Goal: Information Seeking & Learning: Learn about a topic

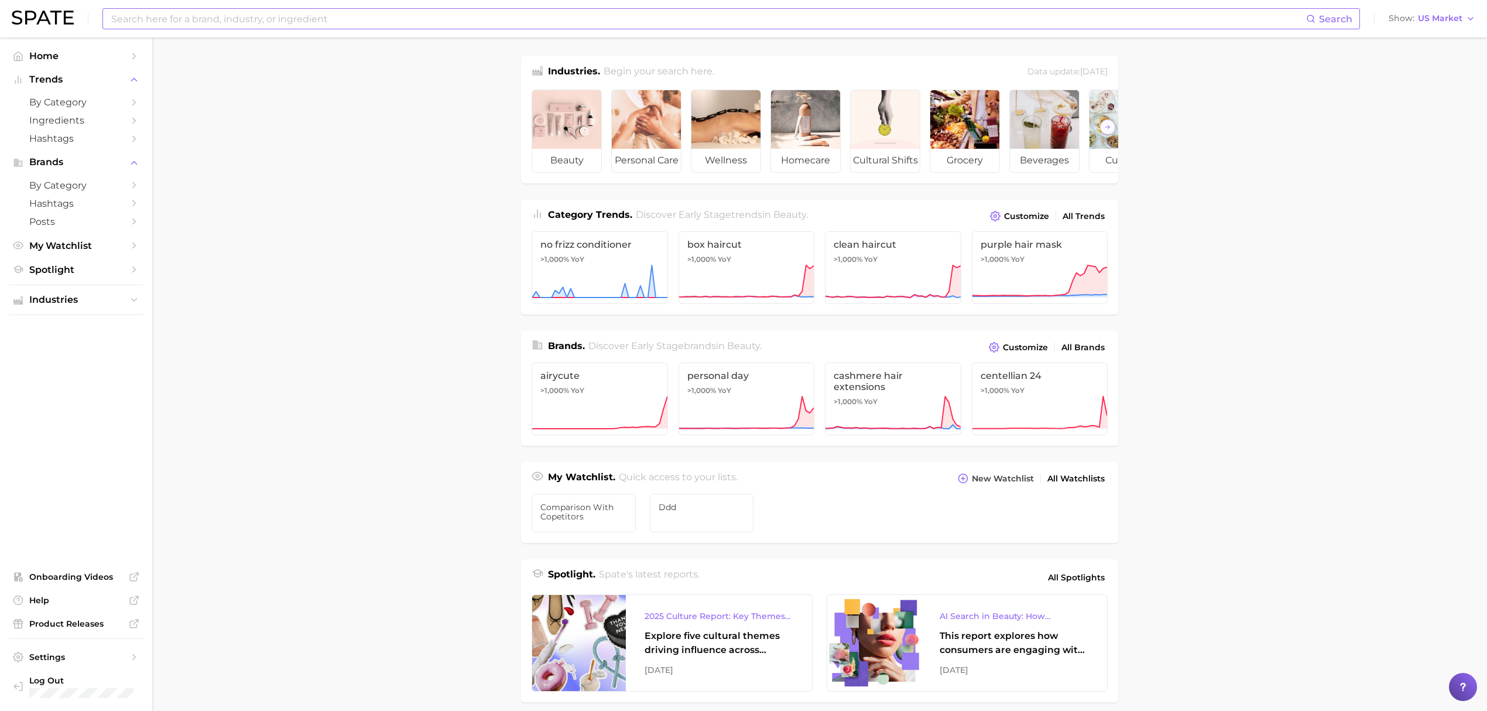
click at [670, 16] on input at bounding box center [708, 19] width 1196 height 20
type input "ㅇ"
type input "under eye patches"
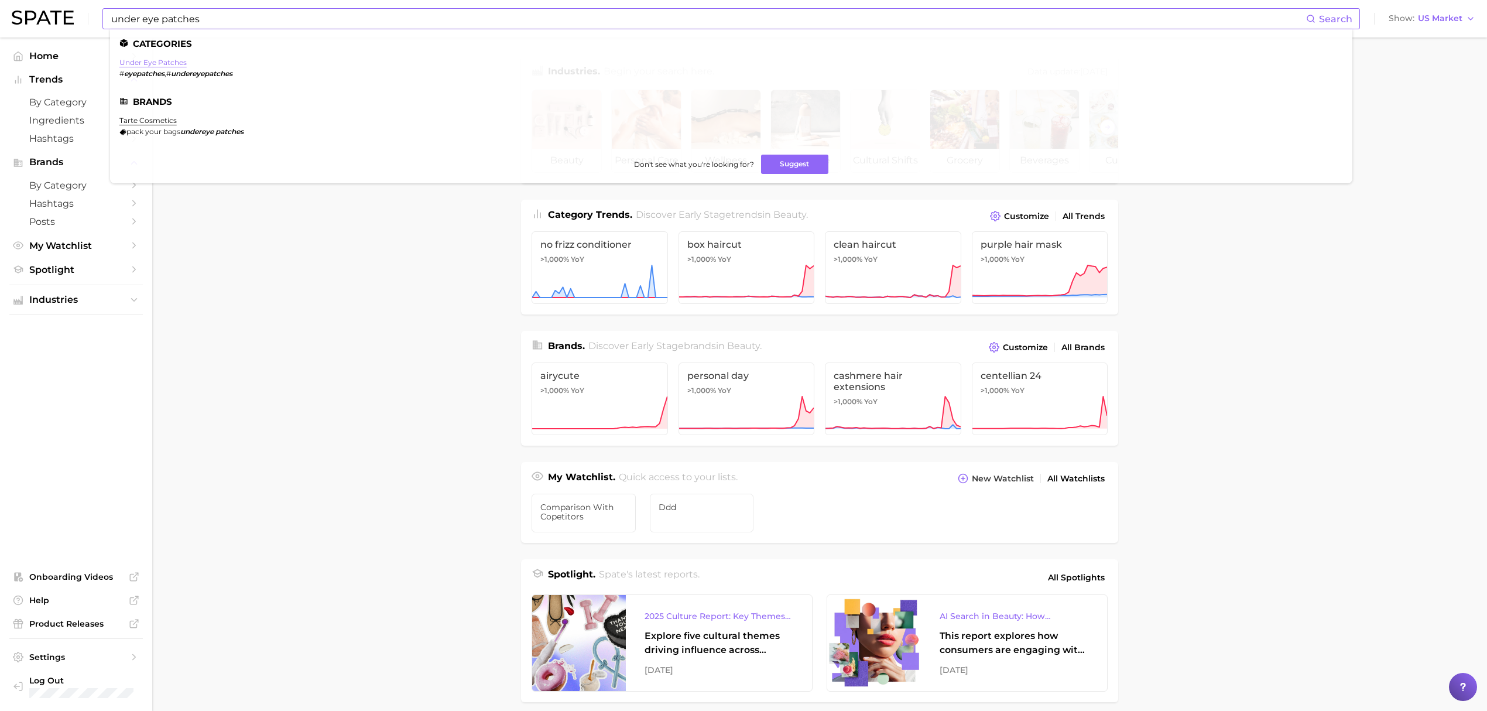
click at [172, 60] on link "under eye patches" at bounding box center [152, 62] width 67 height 9
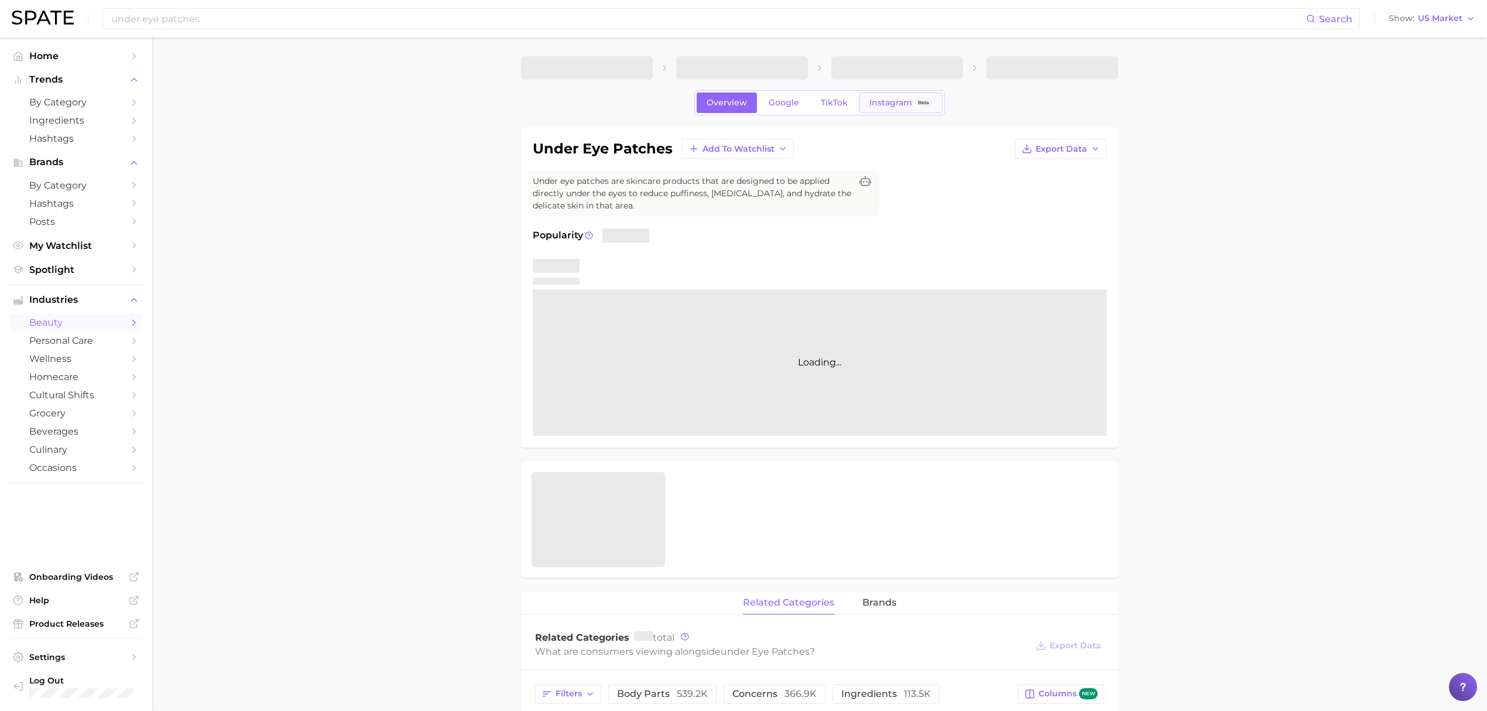
click at [902, 105] on span "Instagram" at bounding box center [890, 103] width 43 height 10
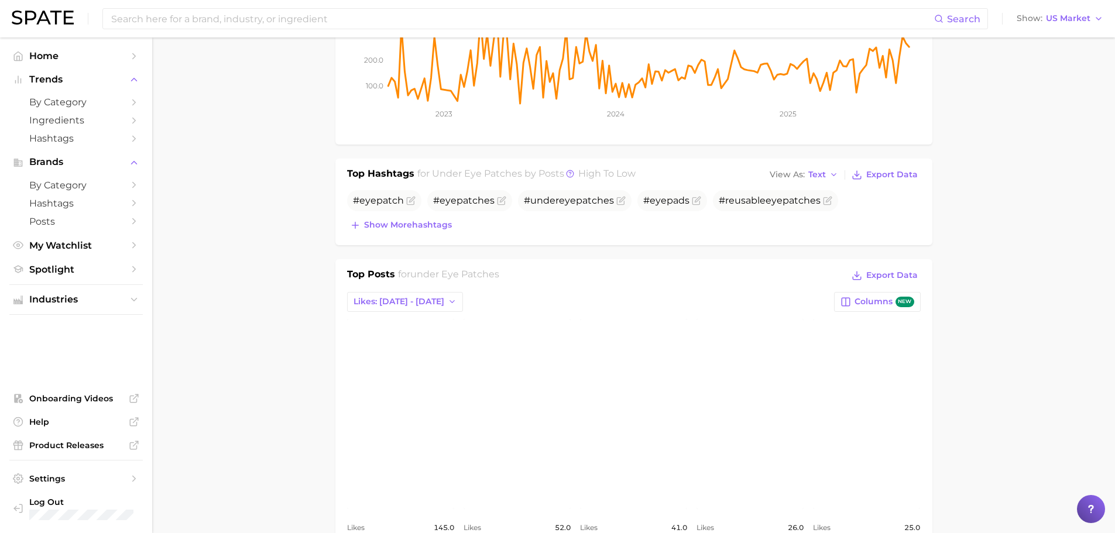
scroll to position [293, 0]
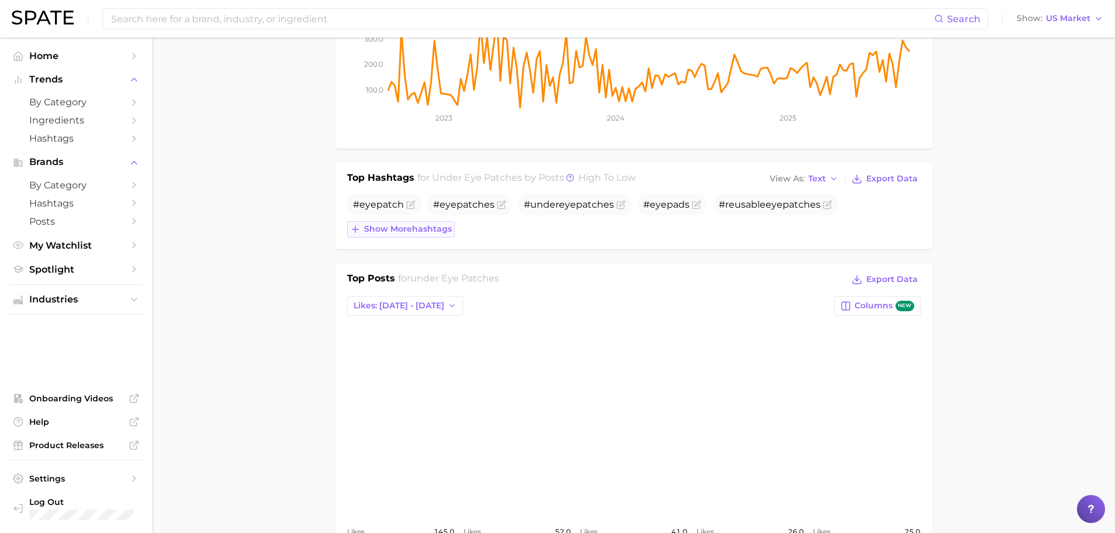
click at [397, 236] on button "Show more hashtags" at bounding box center [401, 229] width 108 height 16
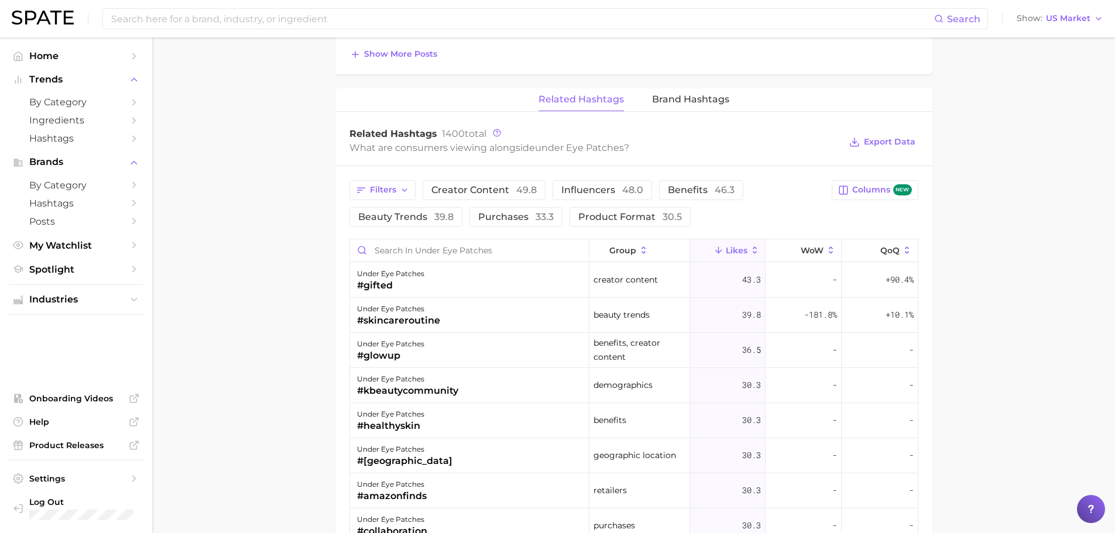
scroll to position [878, 0]
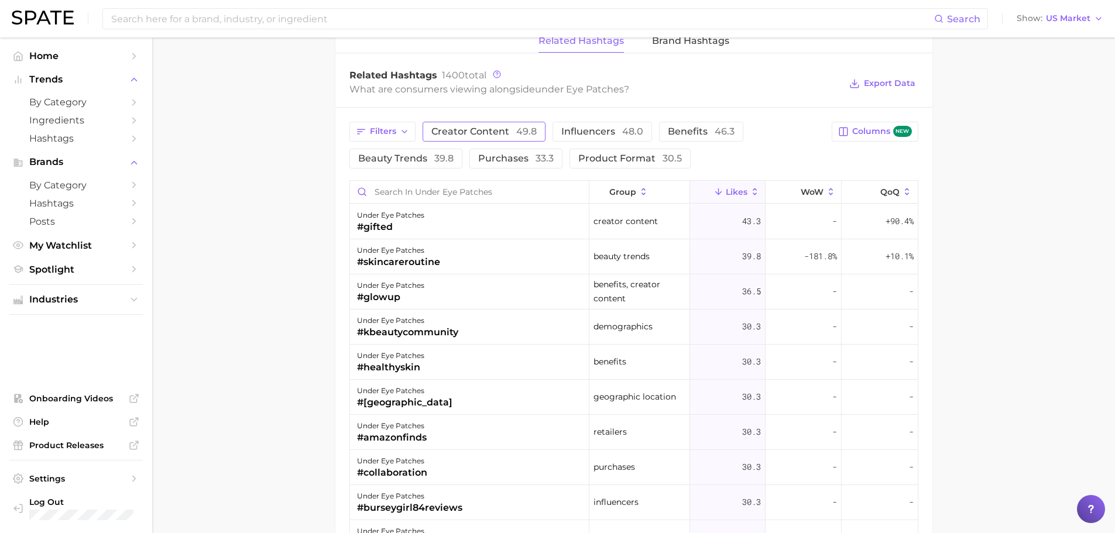
click at [477, 122] on button "Creator content 49.8" at bounding box center [484, 132] width 123 height 20
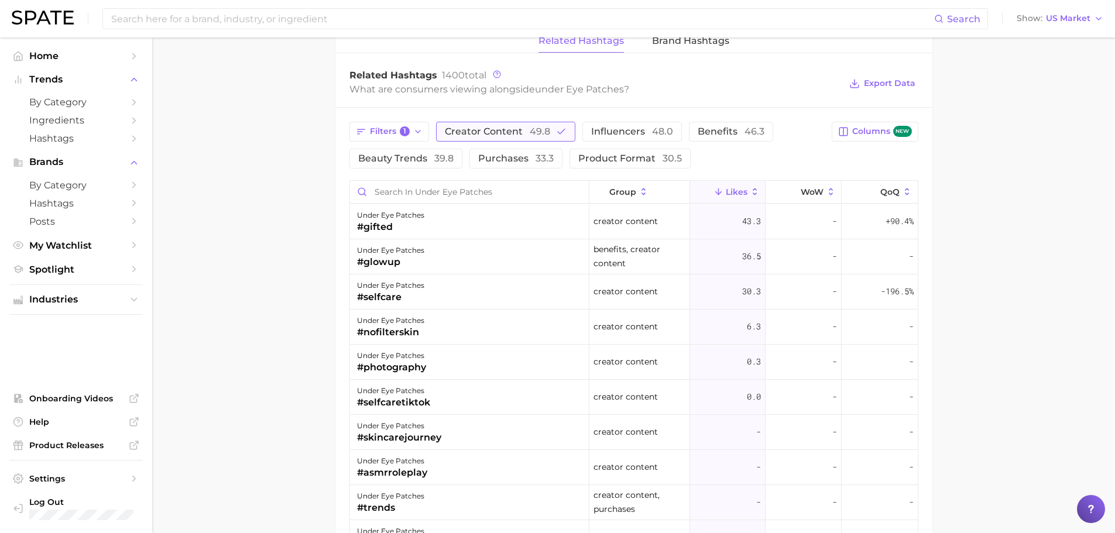
click at [477, 123] on button "Creator content 49.8" at bounding box center [505, 132] width 139 height 20
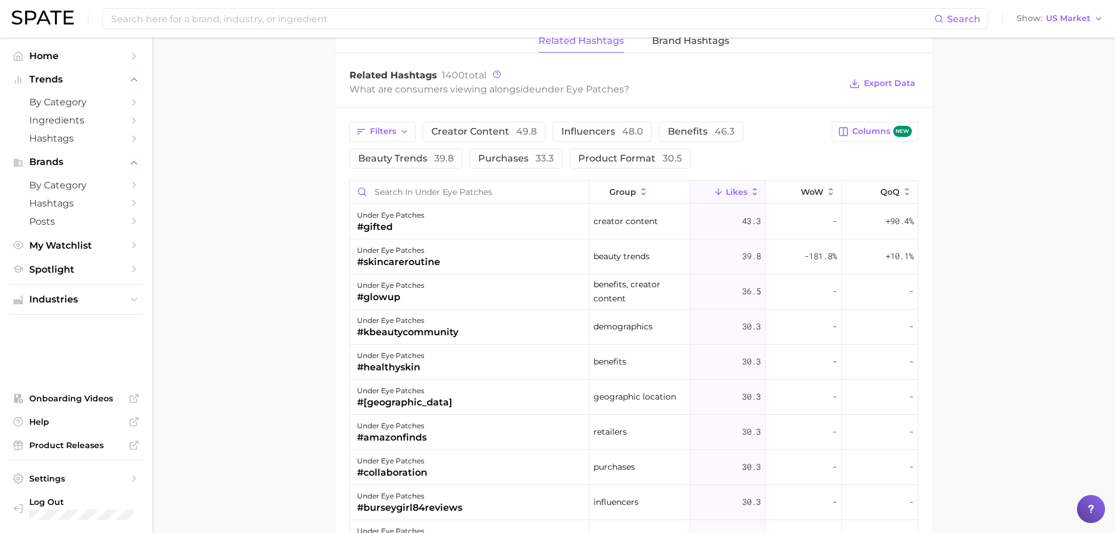
click at [588, 120] on div "Filters Creator content 49.8 Influencers 48.0 Benefits 46.3 Beauty trends 39.8 …" at bounding box center [633, 418] width 597 height 620
click at [588, 128] on span "Influencers 48.0" at bounding box center [602, 131] width 82 height 9
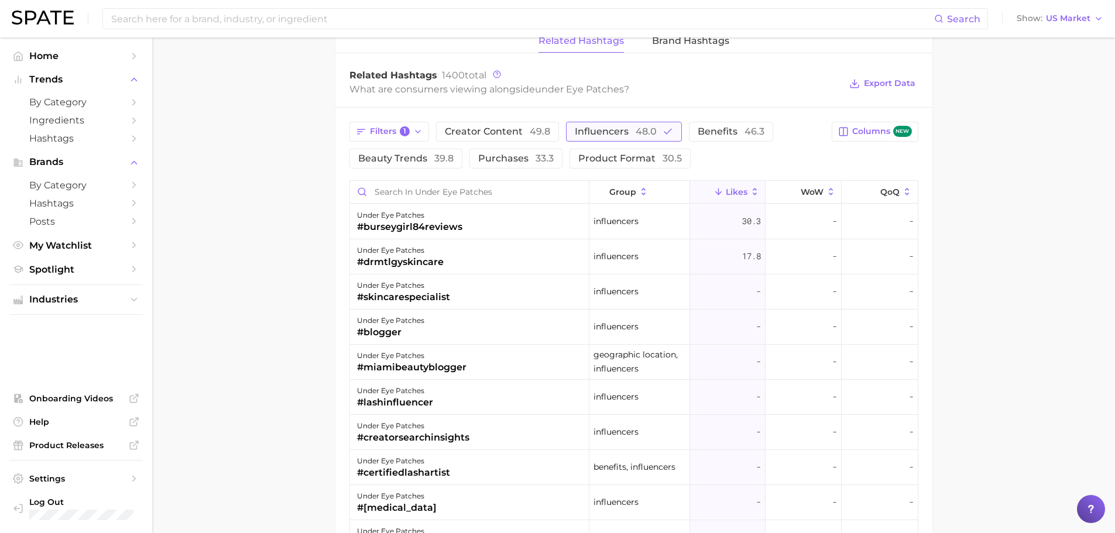
click at [588, 129] on span "Influencers 48.0" at bounding box center [616, 131] width 82 height 9
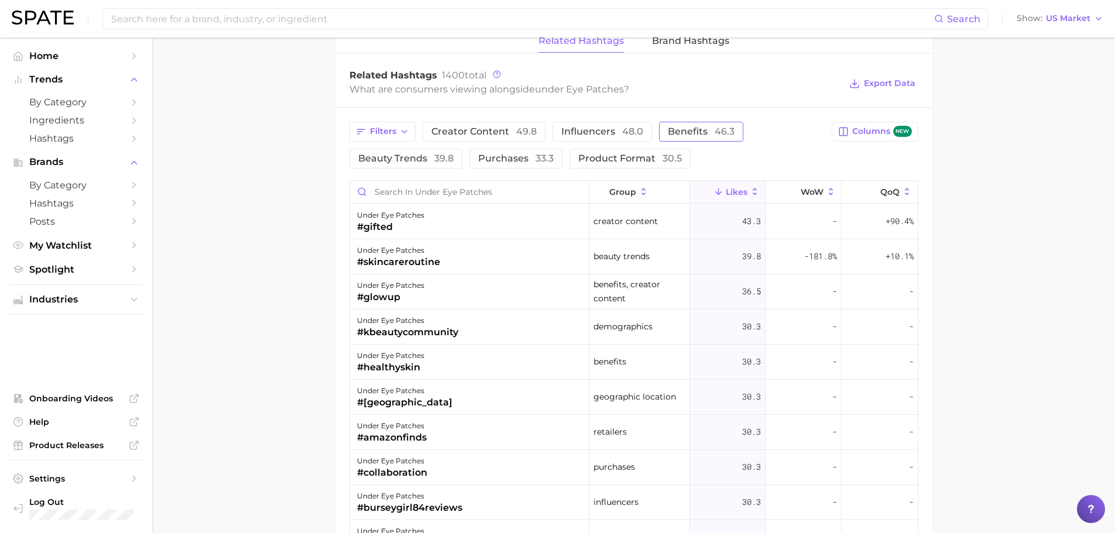
click at [683, 130] on span "Benefits 46.3" at bounding box center [701, 131] width 67 height 9
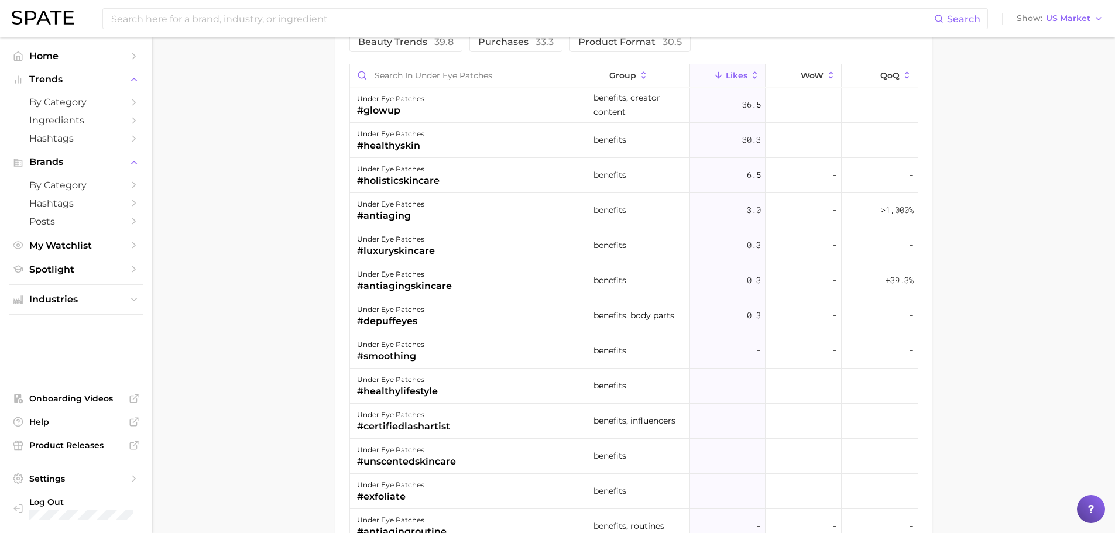
scroll to position [937, 0]
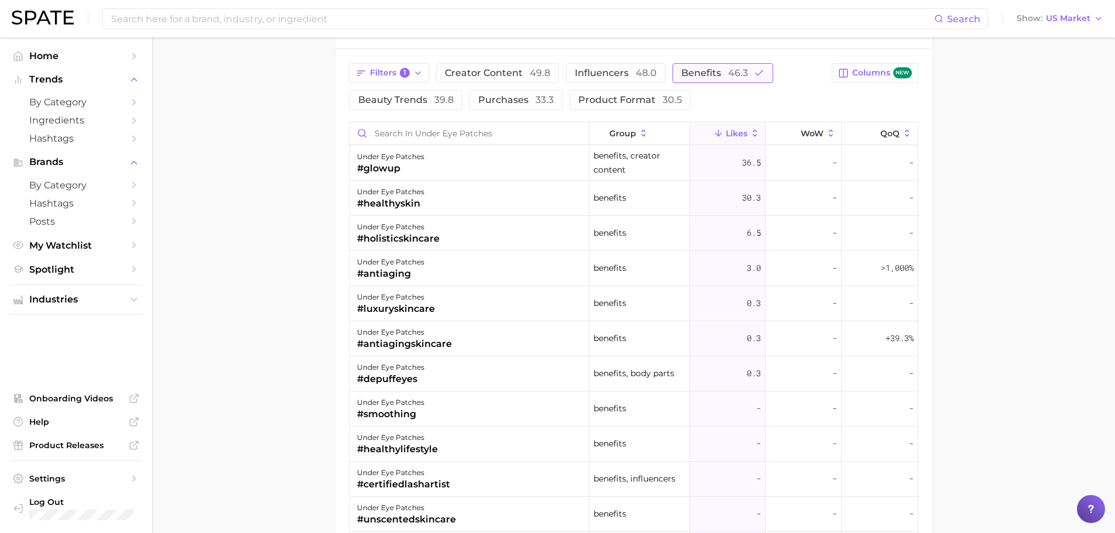
click at [691, 74] on span "Benefits 46.3" at bounding box center [714, 72] width 67 height 9
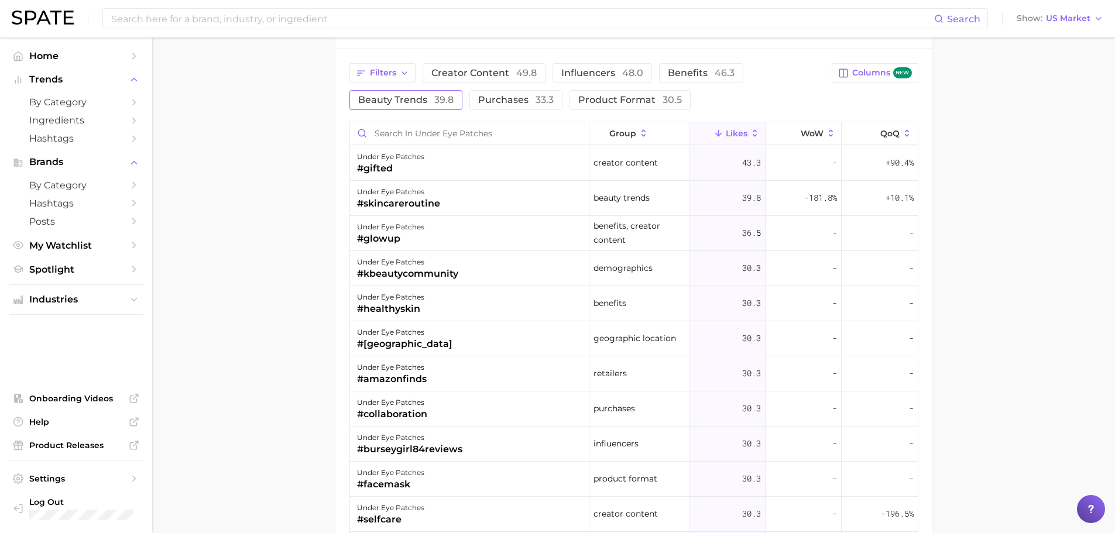
click at [438, 103] on span "39.8" at bounding box center [443, 99] width 19 height 11
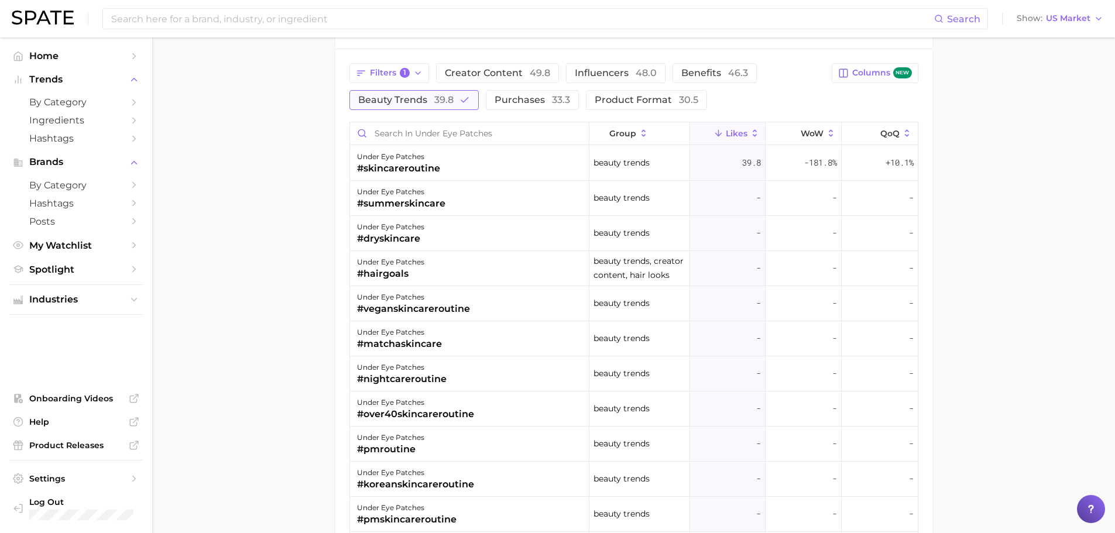
click at [438, 103] on span "39.8" at bounding box center [443, 99] width 19 height 11
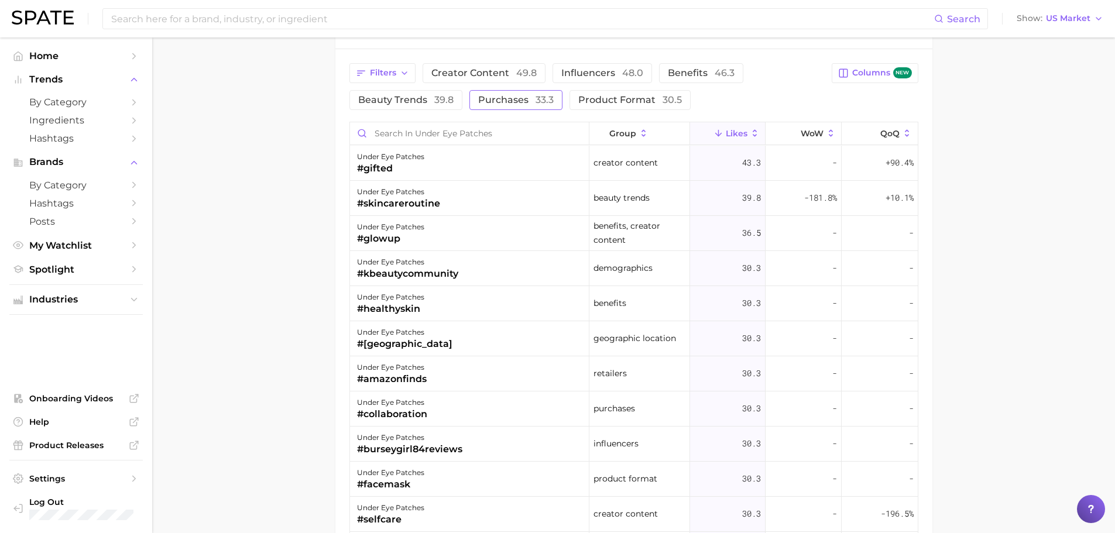
click at [547, 102] on span "33.3" at bounding box center [545, 99] width 18 height 11
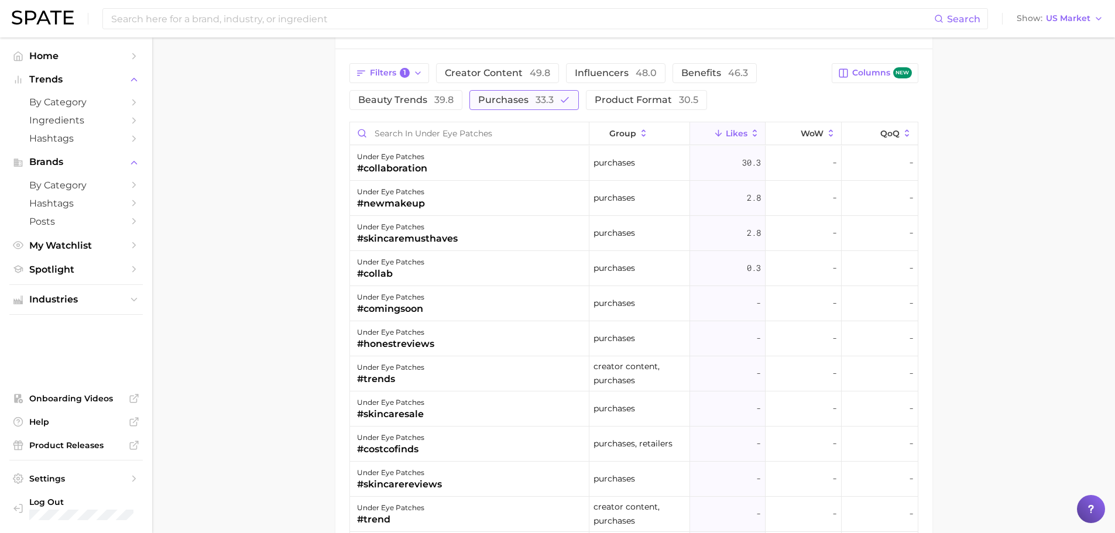
click at [547, 102] on span "33.3" at bounding box center [545, 99] width 18 height 11
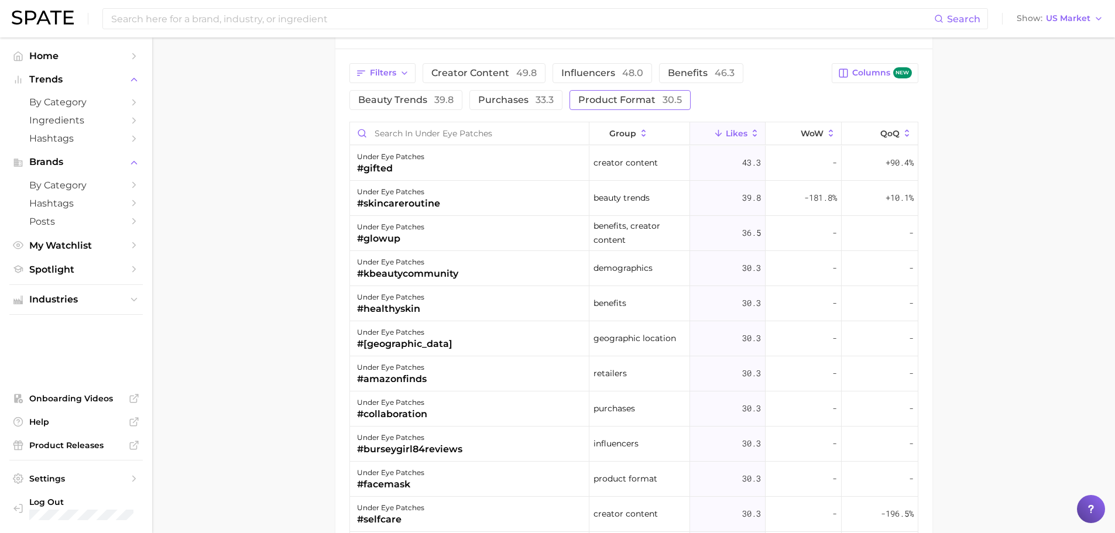
click at [598, 101] on span "Product format 30.5" at bounding box center [630, 99] width 104 height 9
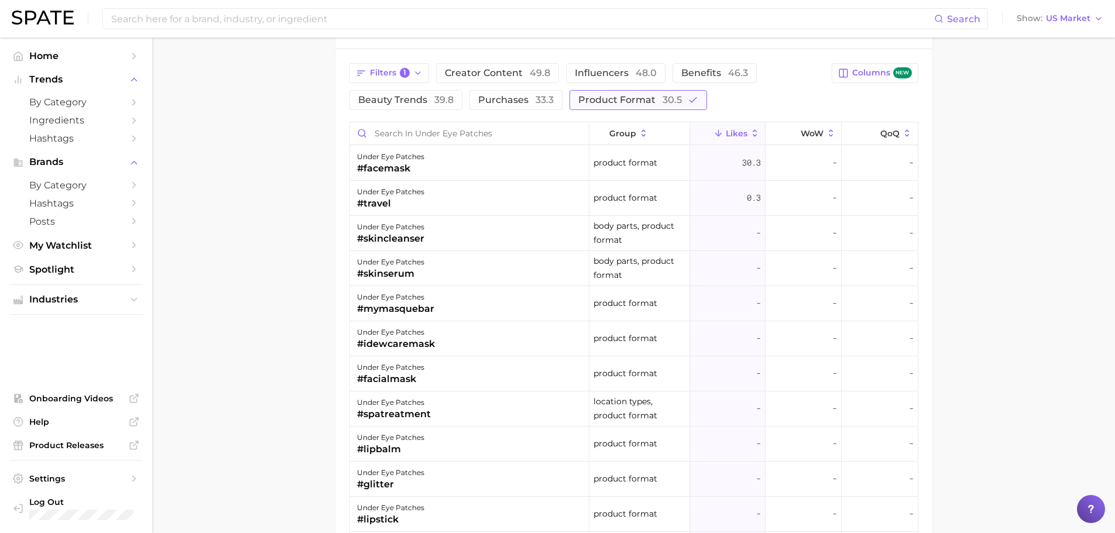
click at [586, 100] on span "Product format 30.5" at bounding box center [630, 99] width 104 height 9
